Goal: Navigation & Orientation: Find specific page/section

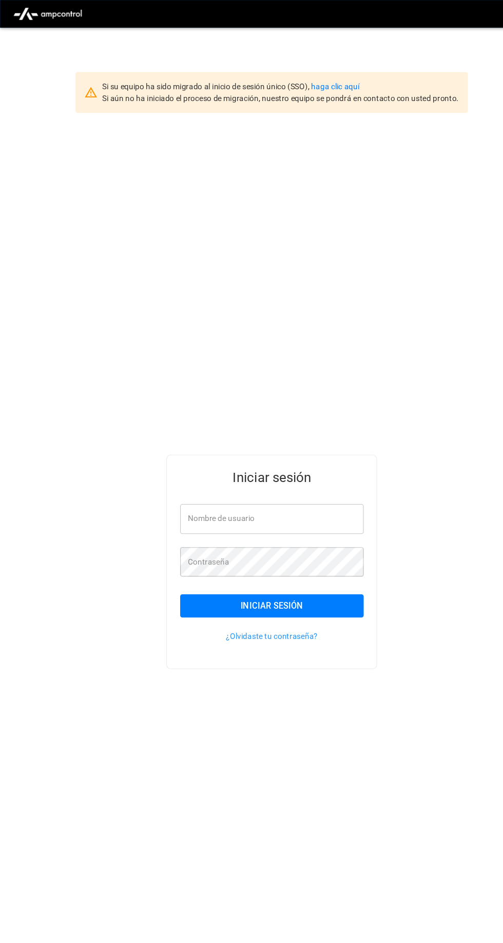
click at [326, 494] on input "Nombre de usuario" at bounding box center [252, 480] width 170 height 27
type input "**********"
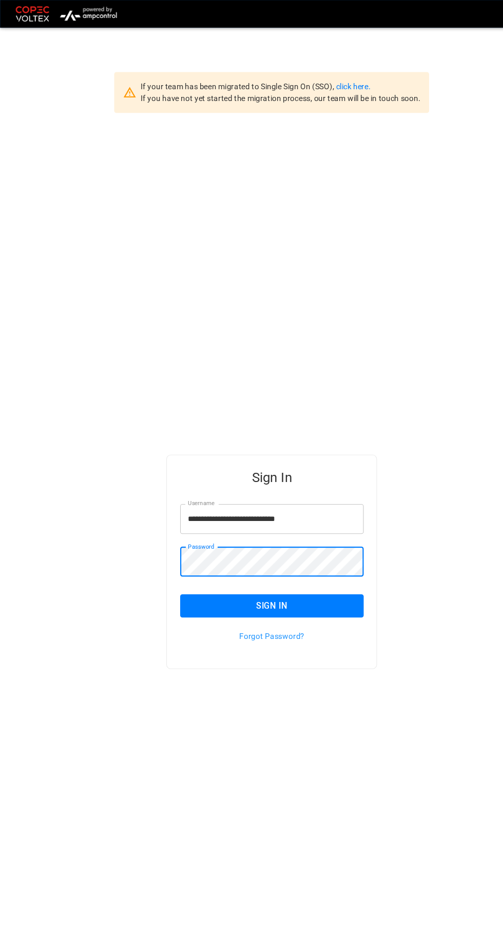
click at [183, 572] on button "Sign In" at bounding box center [252, 561] width 170 height 22
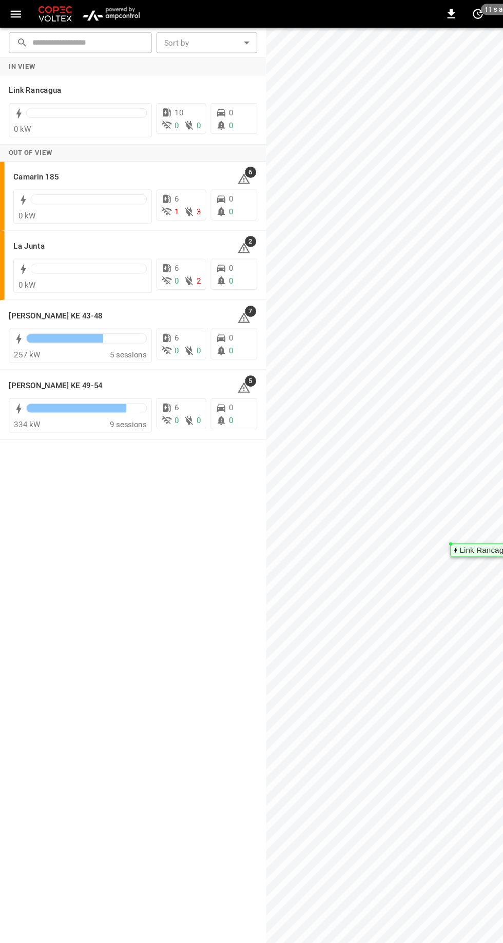
click at [42, 162] on h6 "Camarin 185" at bounding box center [33, 163] width 42 height 11
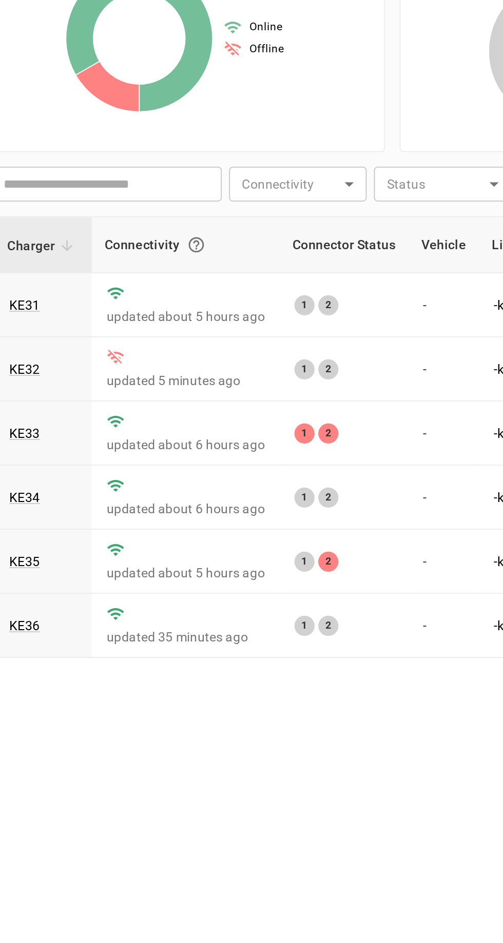
scroll to position [0, 59]
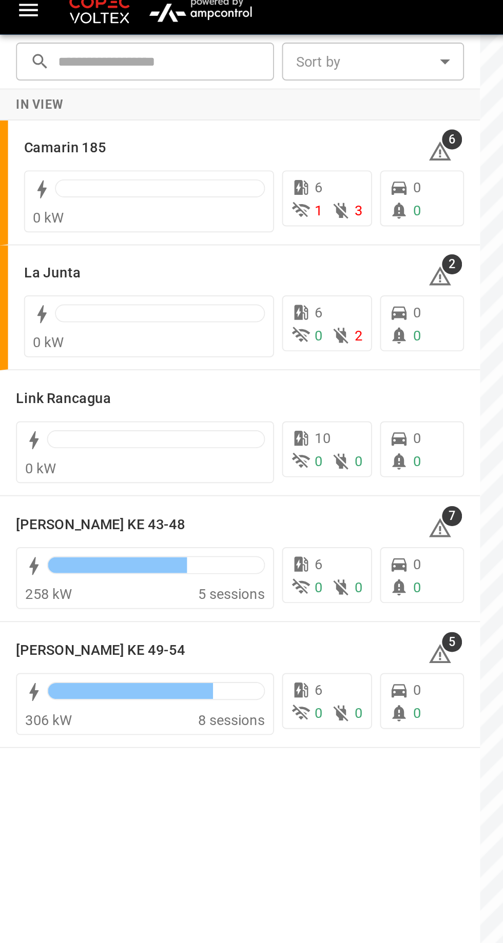
click at [35, 145] on h6 "La Junta" at bounding box center [26, 148] width 29 height 11
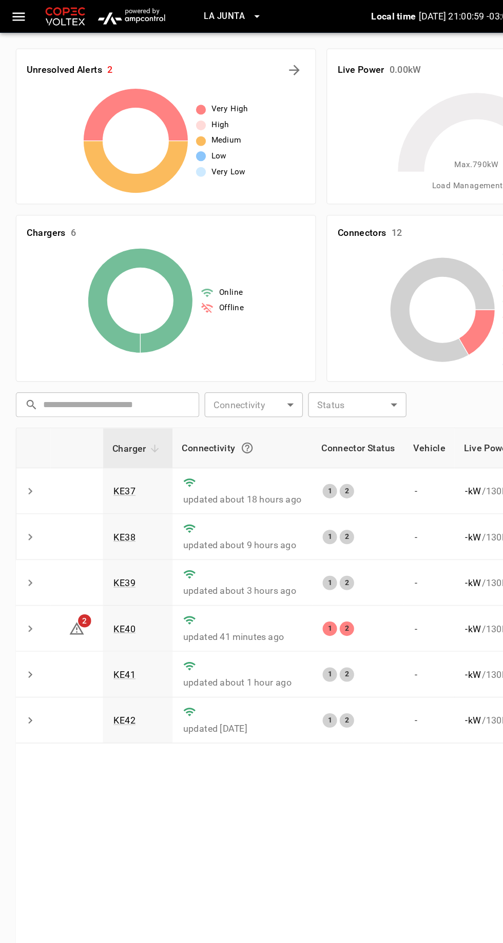
scroll to position [0, 3]
